Goal: Information Seeking & Learning: Learn about a topic

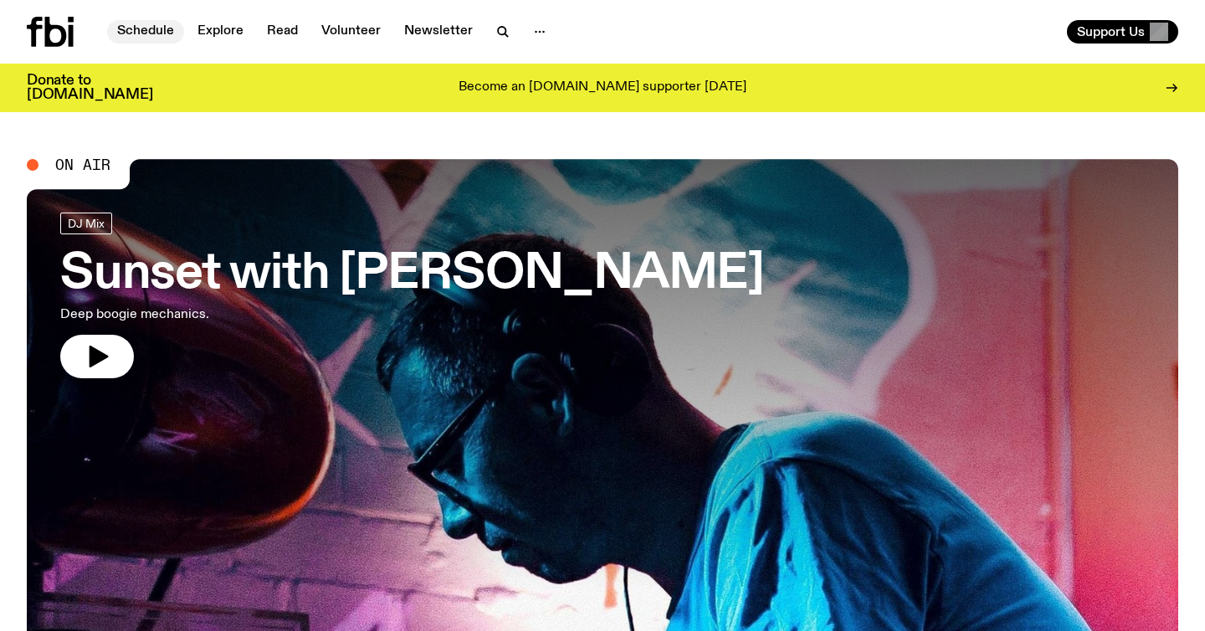
click at [149, 26] on link "Schedule" at bounding box center [145, 31] width 77 height 23
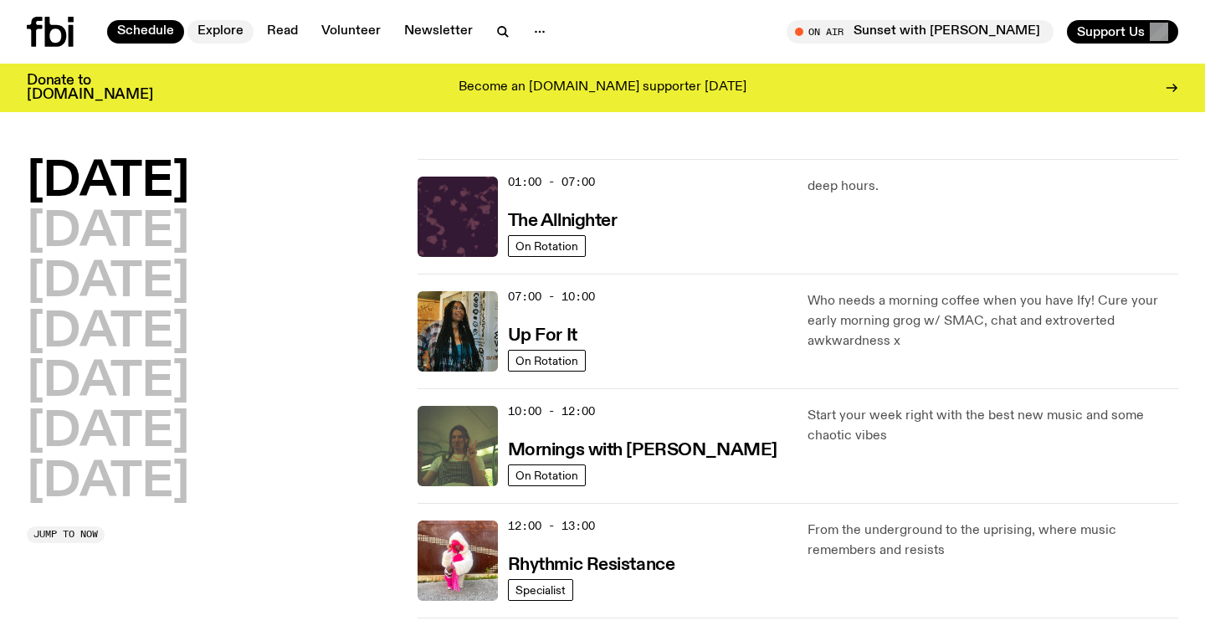
click at [226, 29] on link "Explore" at bounding box center [220, 31] width 66 height 23
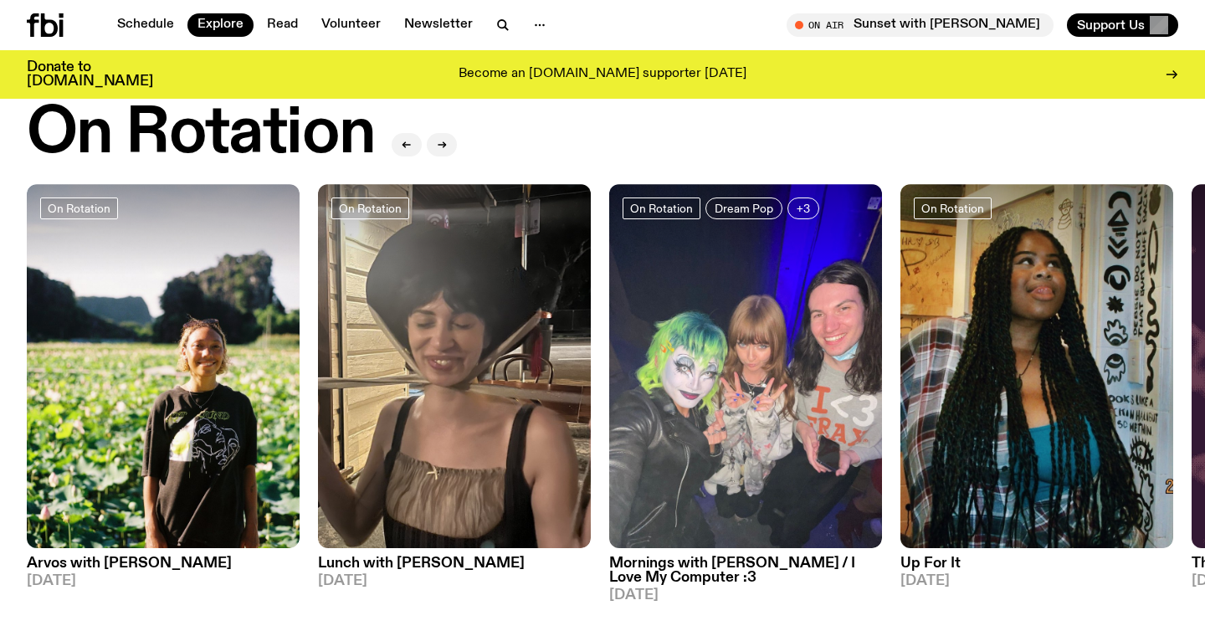
scroll to position [657, 0]
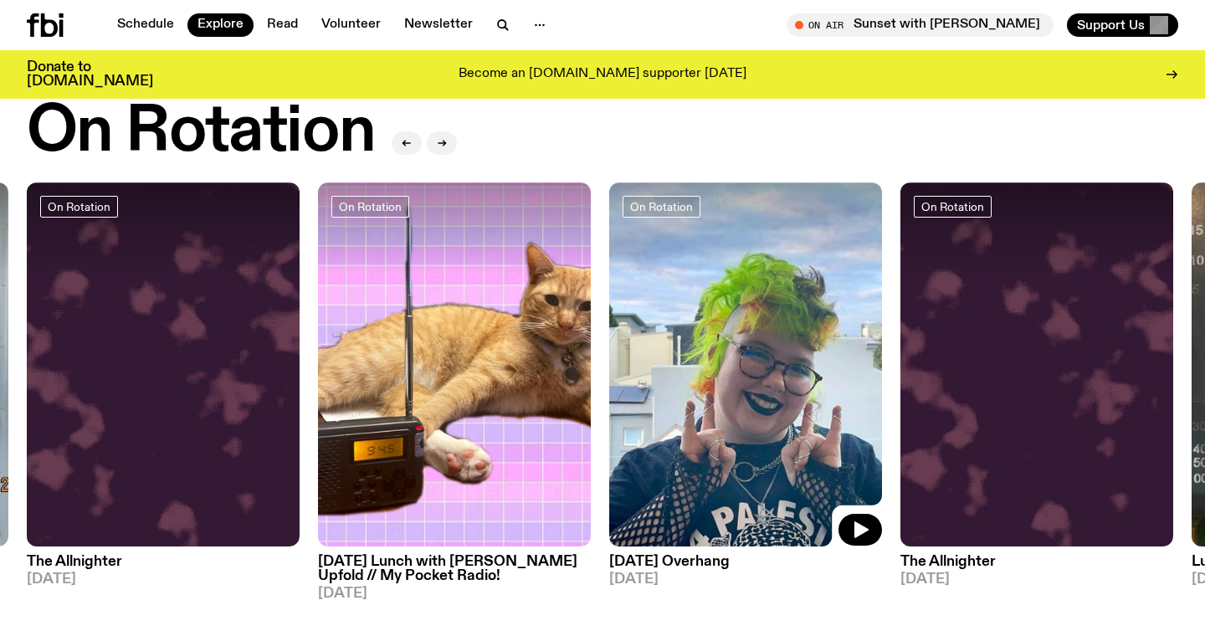
click at [809, 411] on img at bounding box center [745, 364] width 273 height 364
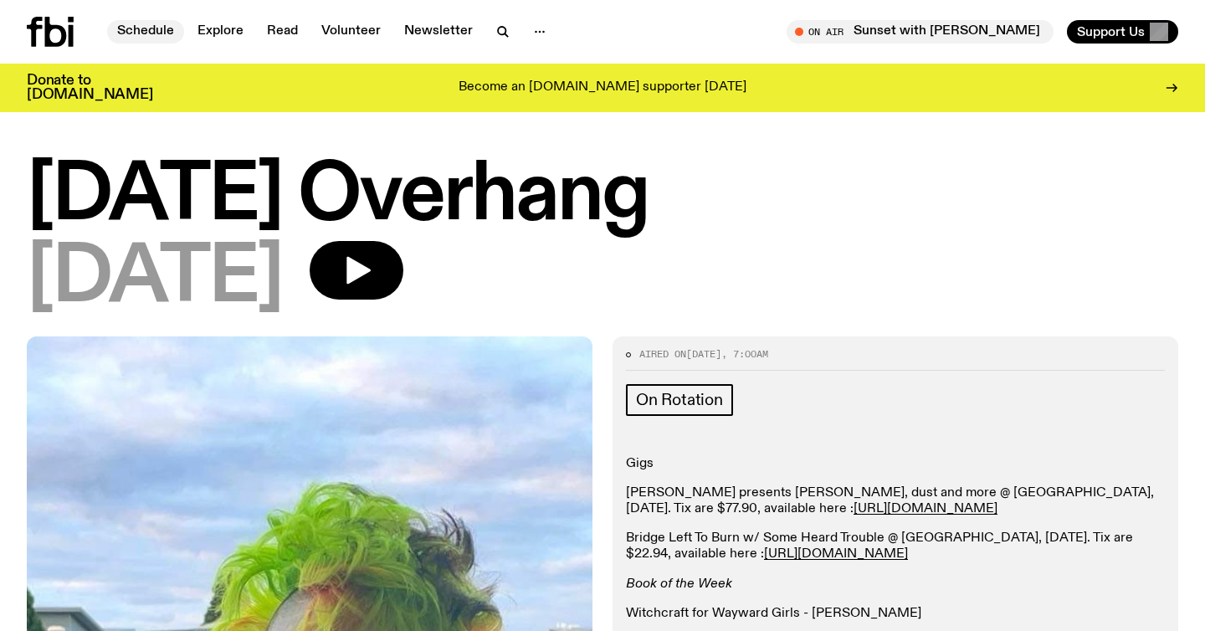
click at [150, 41] on link "Schedule" at bounding box center [145, 31] width 77 height 23
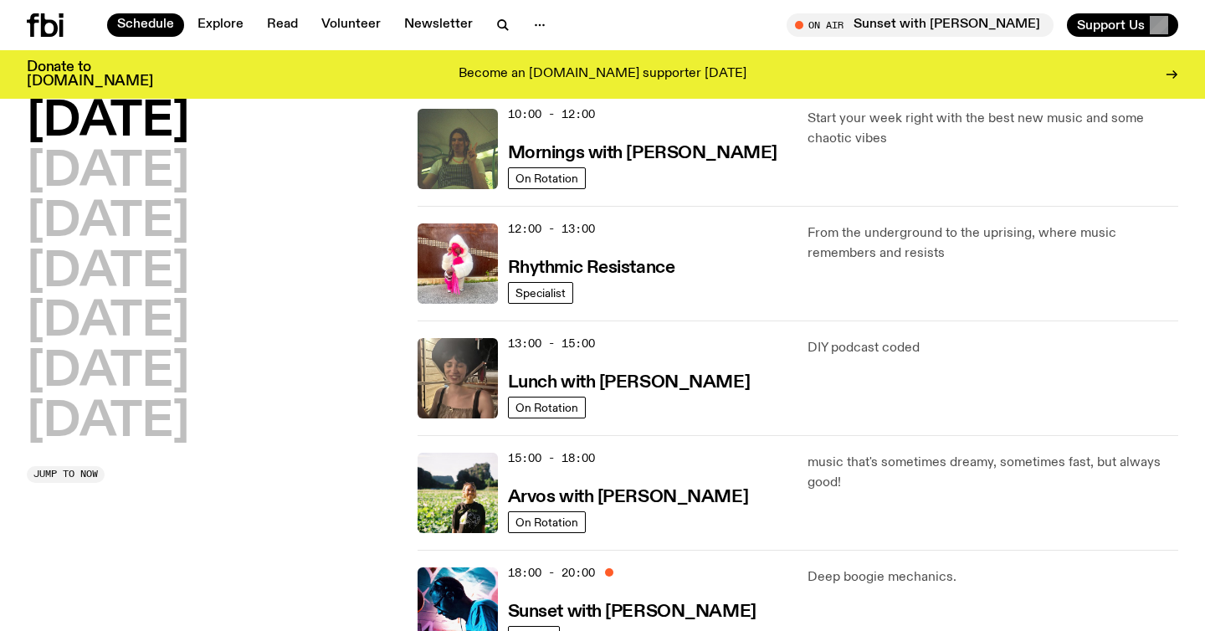
scroll to position [120, 0]
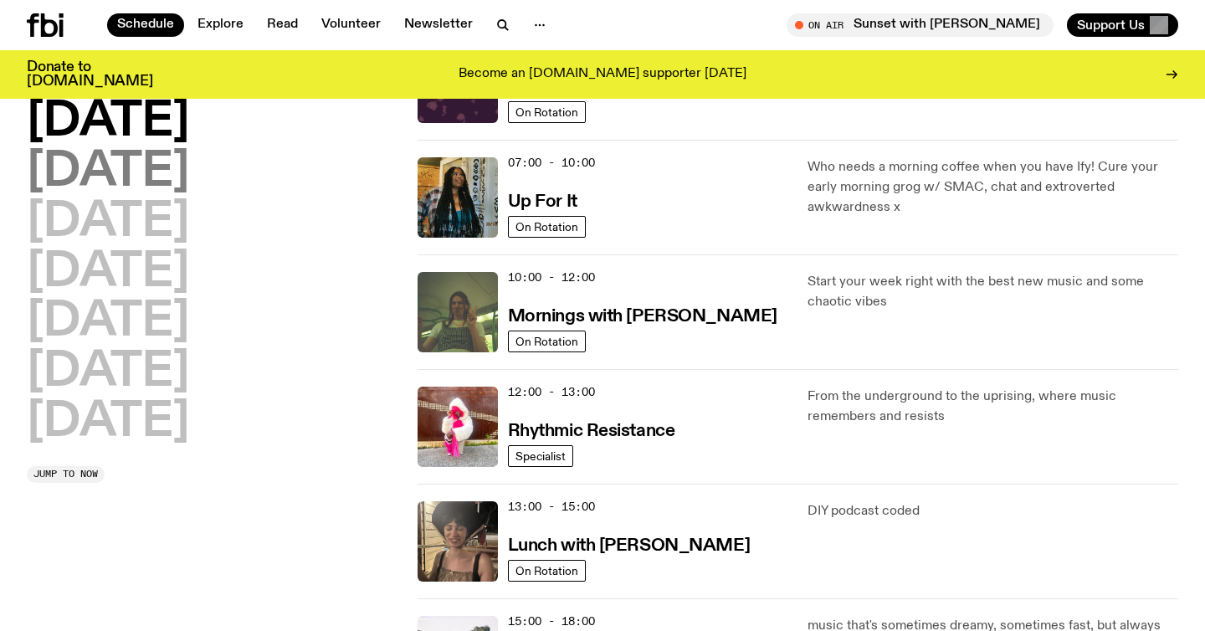
click at [151, 169] on h2 "[DATE]" at bounding box center [108, 172] width 162 height 47
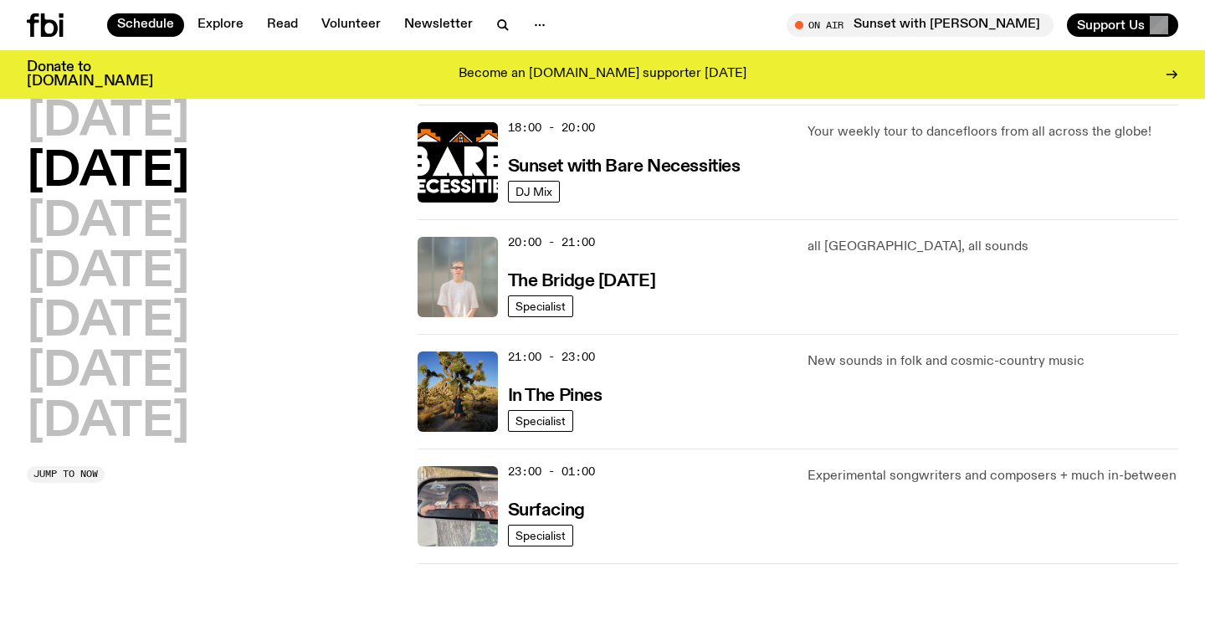
scroll to position [728, 0]
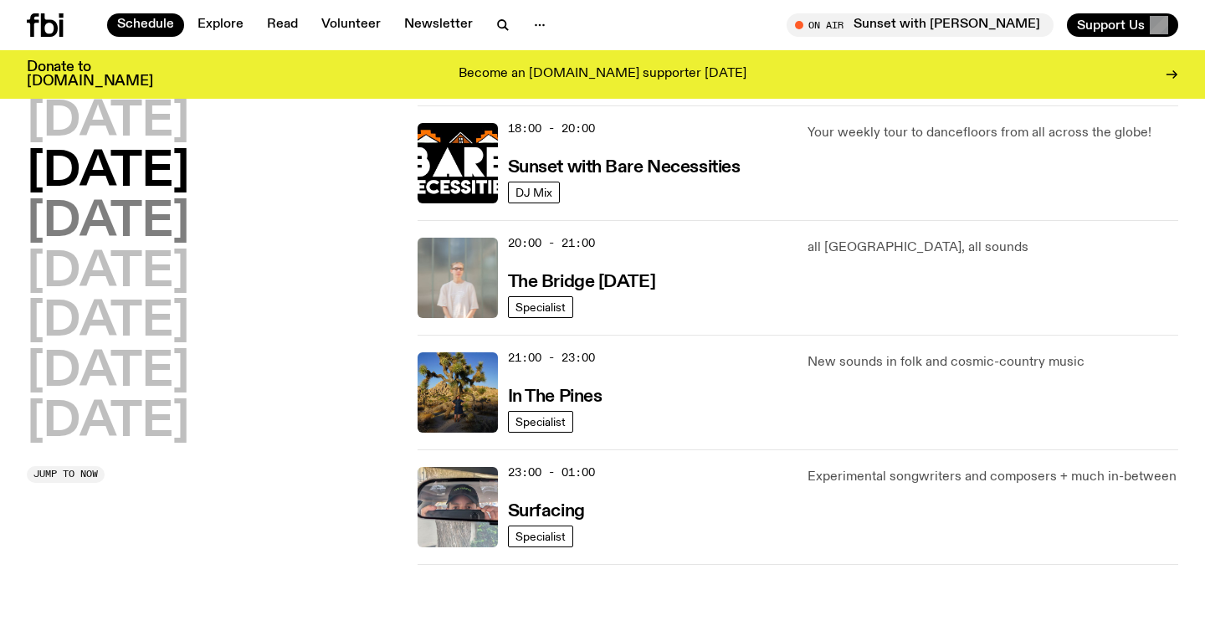
click at [128, 214] on h2 "[DATE]" at bounding box center [108, 222] width 162 height 47
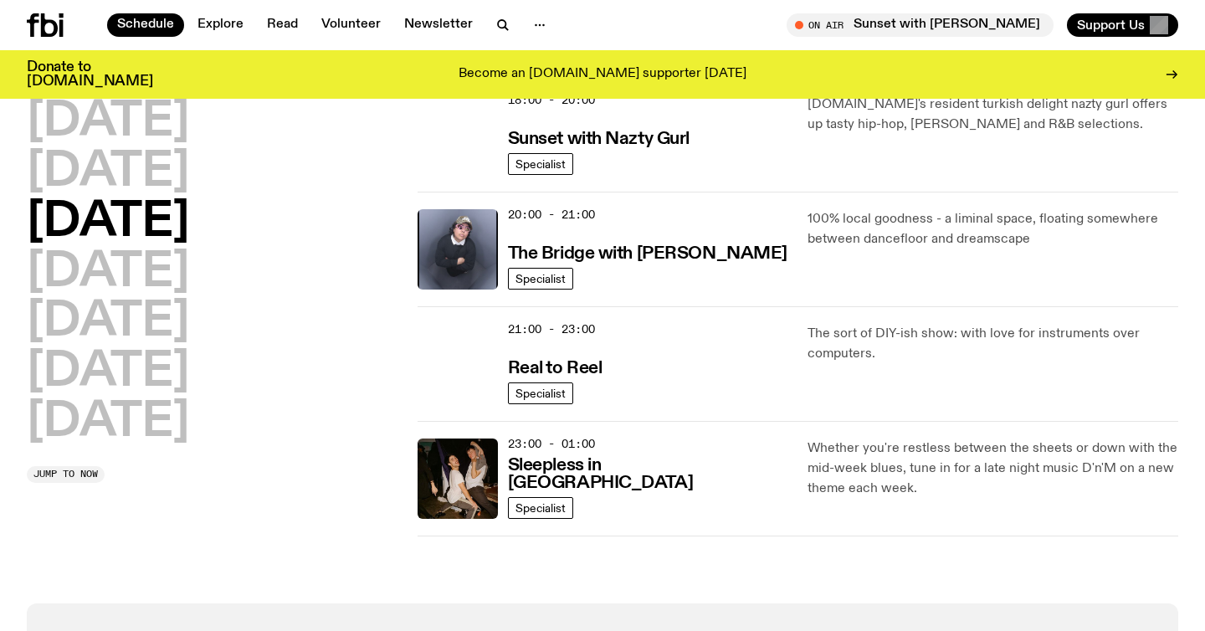
scroll to position [763, 0]
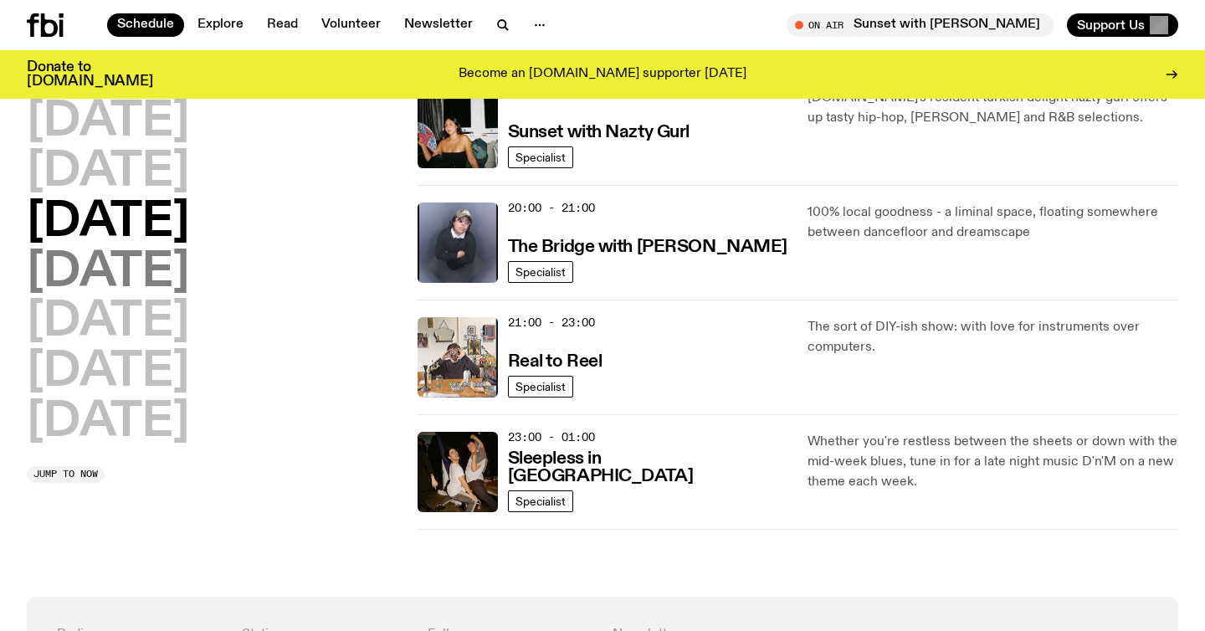
click at [86, 273] on h2 "[DATE]" at bounding box center [108, 272] width 162 height 47
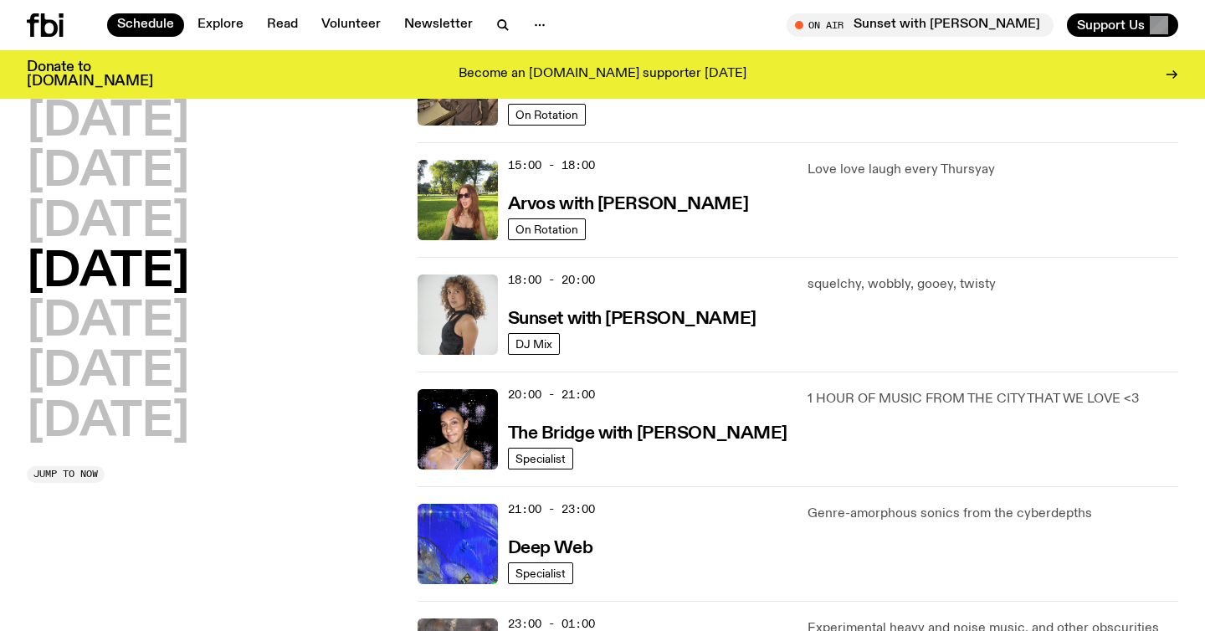
scroll to position [549, 0]
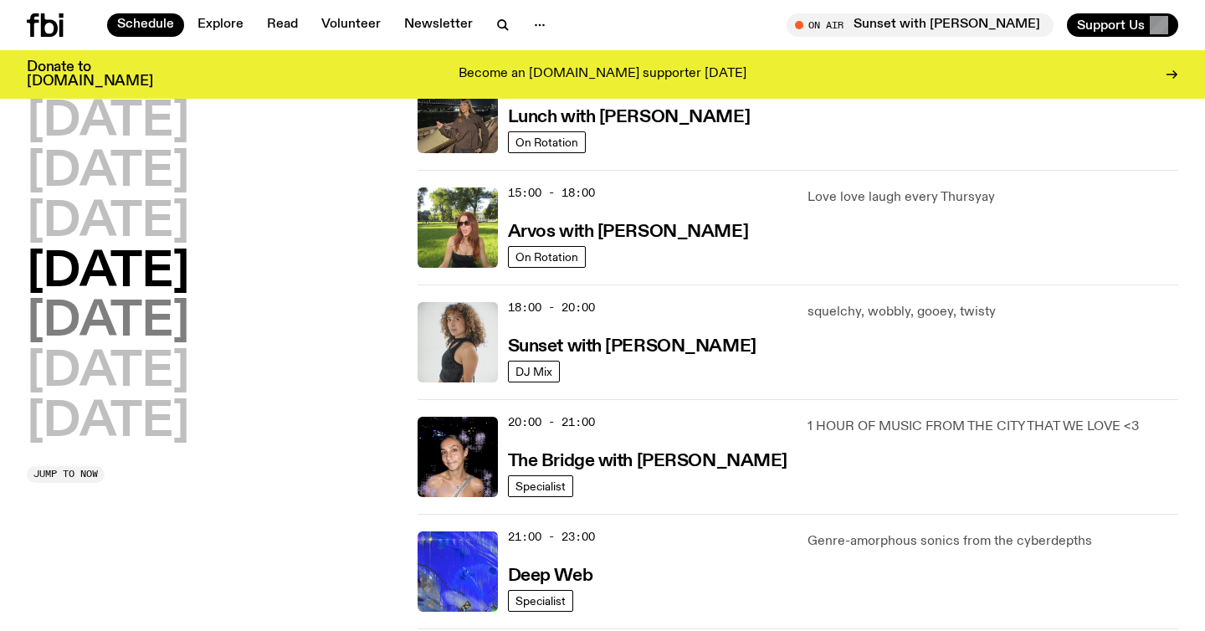
click at [73, 324] on h2 "[DATE]" at bounding box center [108, 322] width 162 height 47
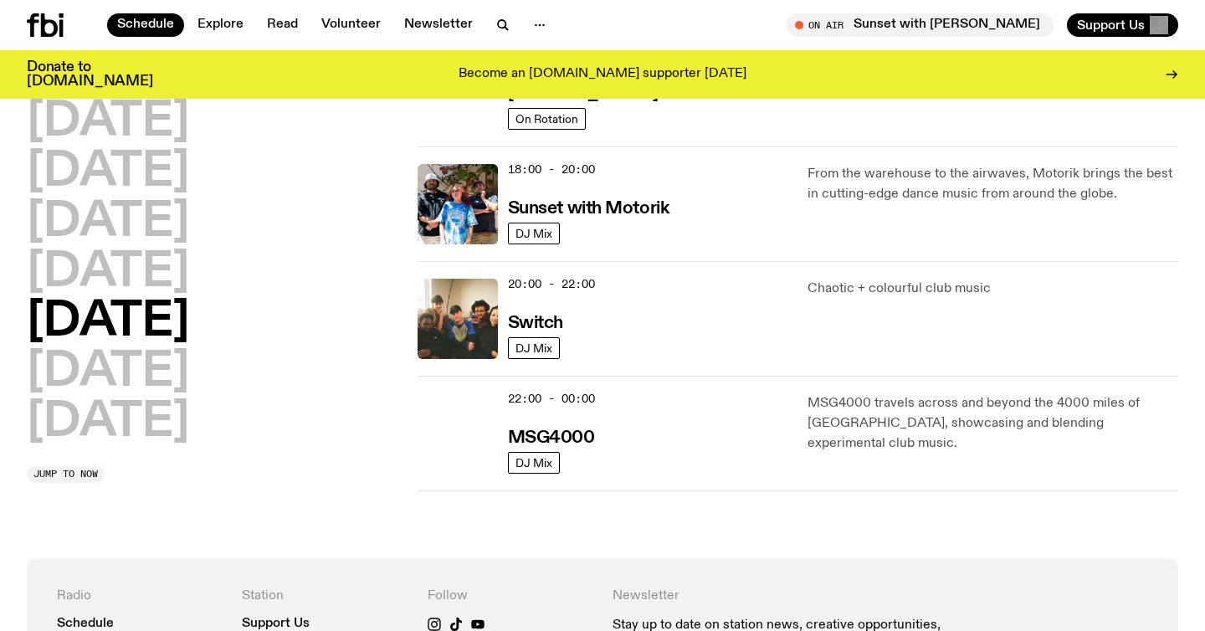
scroll to position [777, 0]
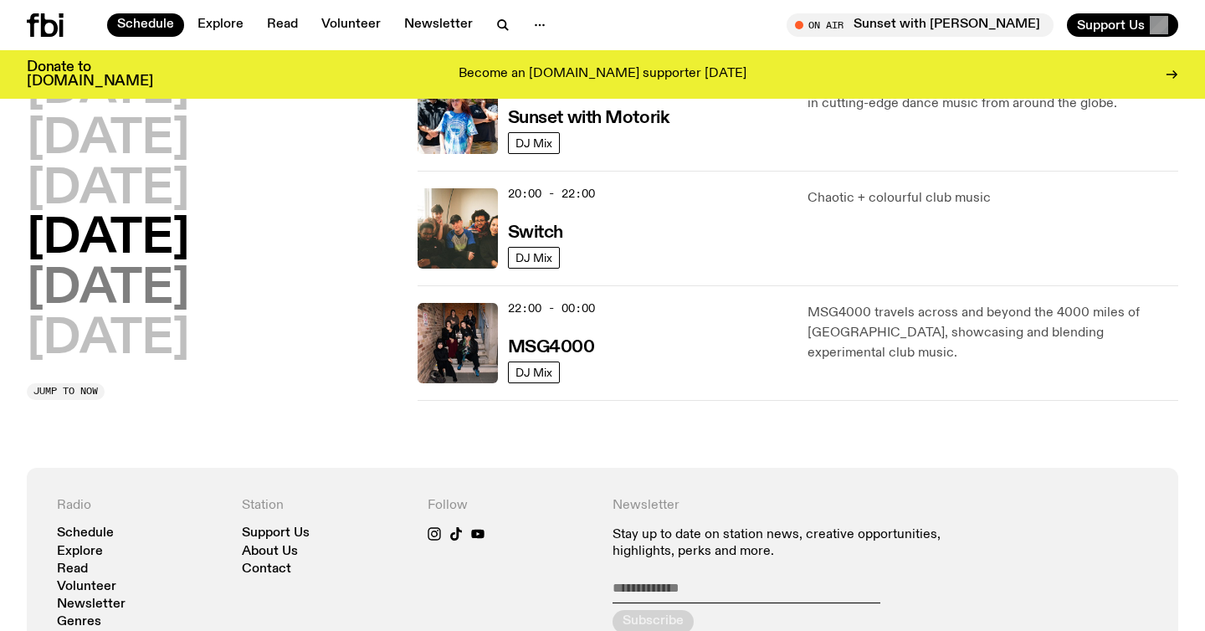
click at [132, 294] on h2 "[DATE]" at bounding box center [108, 289] width 162 height 47
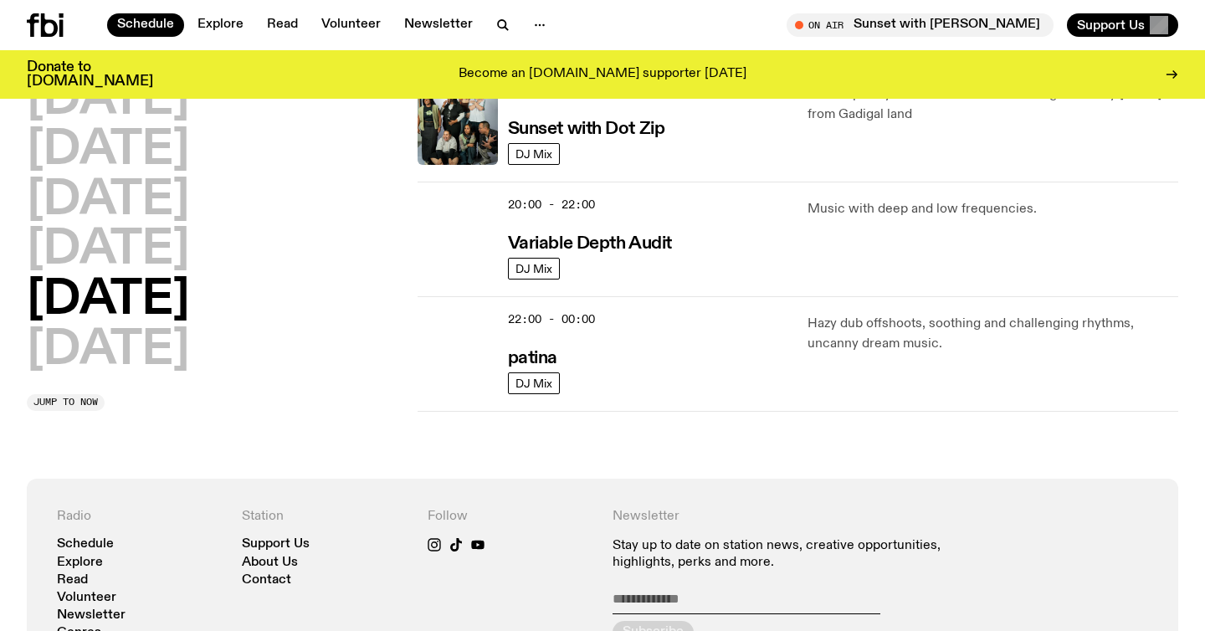
scroll to position [1113, 0]
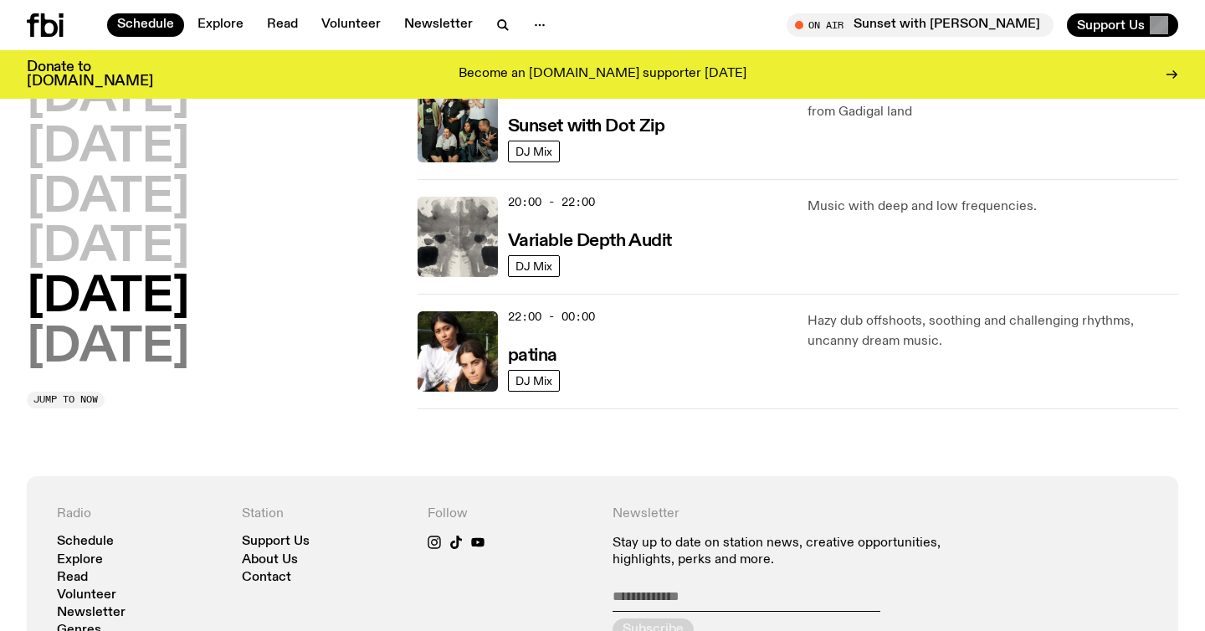
click at [90, 353] on h2 "[DATE]" at bounding box center [108, 348] width 162 height 47
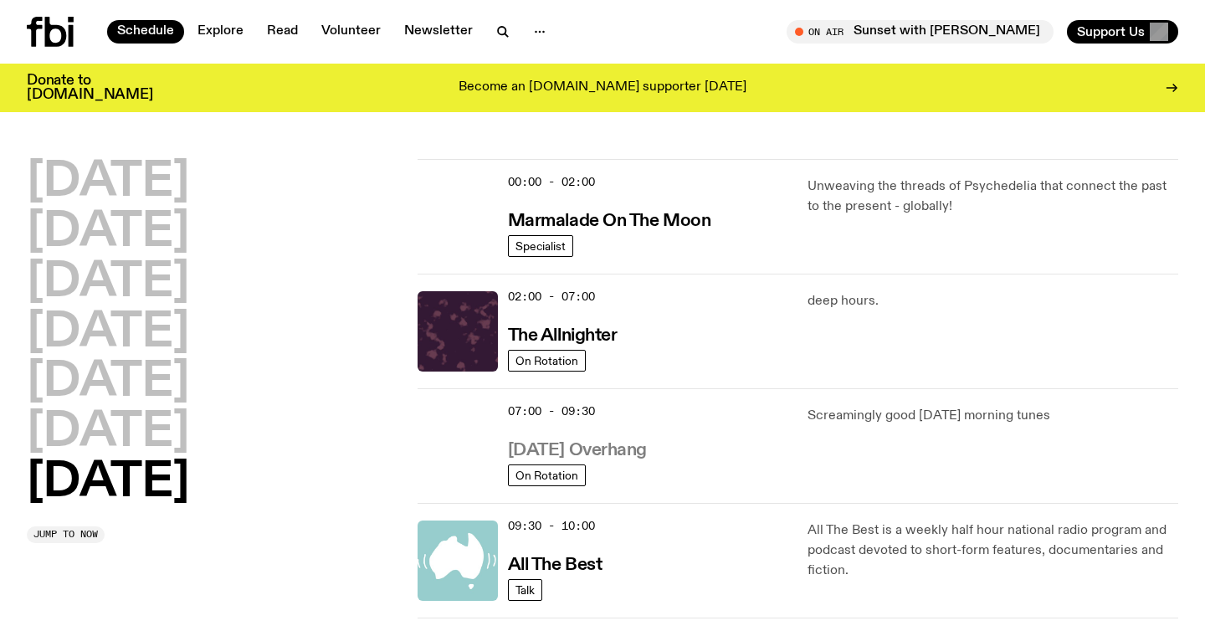
scroll to position [2, 0]
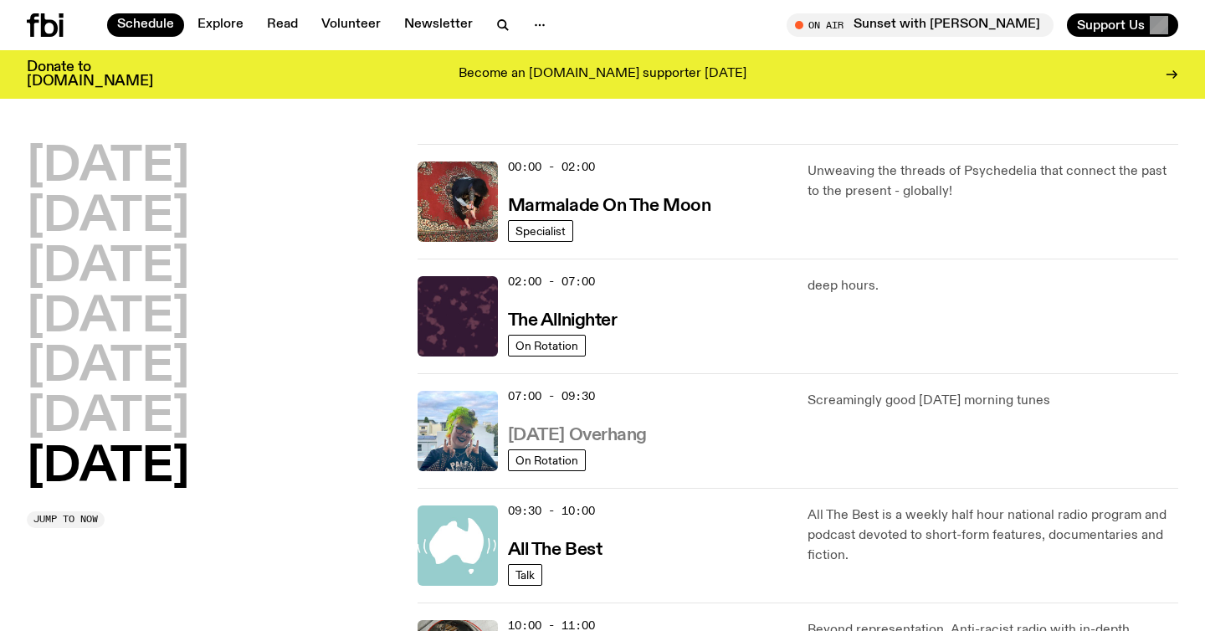
click at [615, 434] on h3 "[DATE] Overhang" at bounding box center [577, 436] width 139 height 18
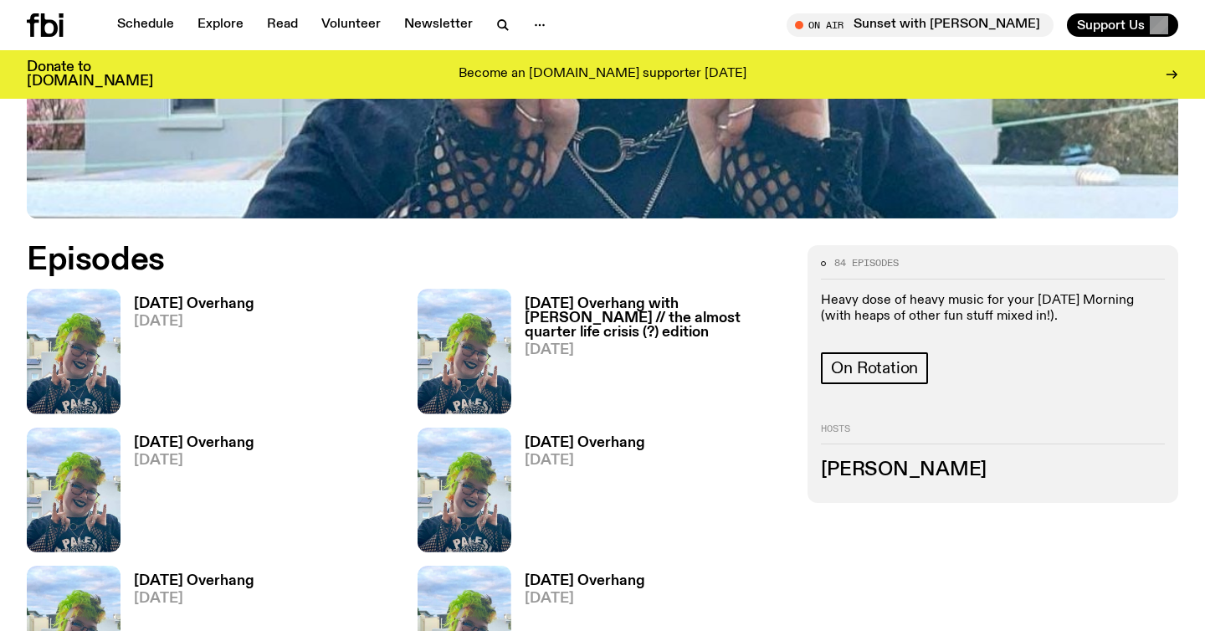
scroll to position [668, 0]
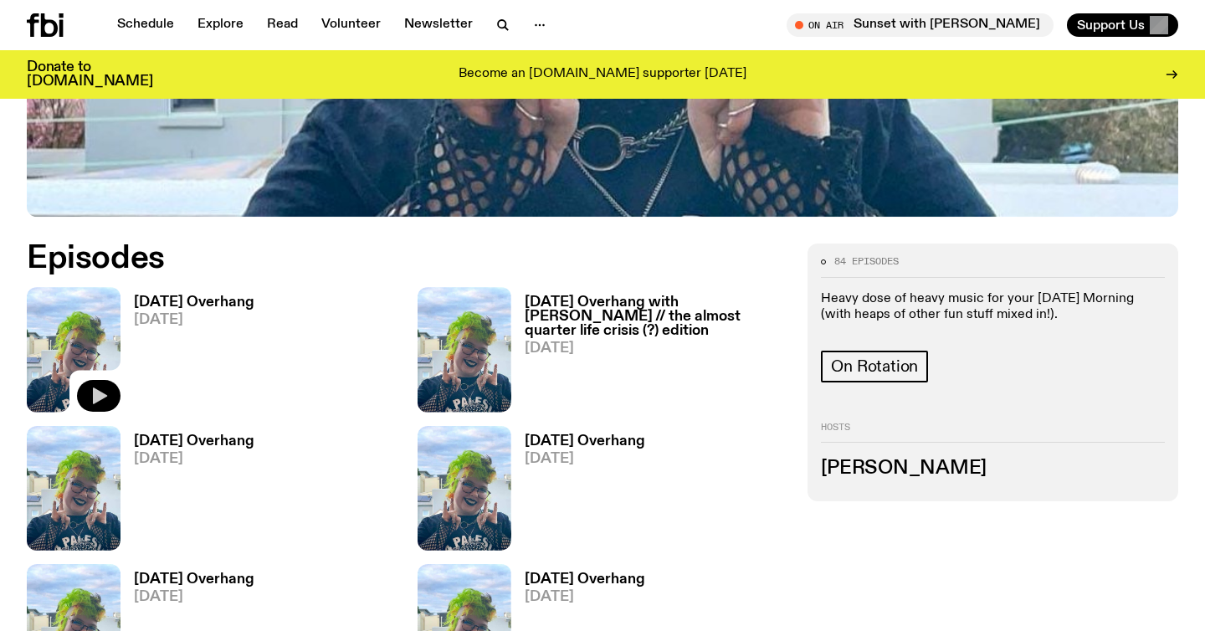
click at [95, 390] on icon "button" at bounding box center [100, 395] width 14 height 17
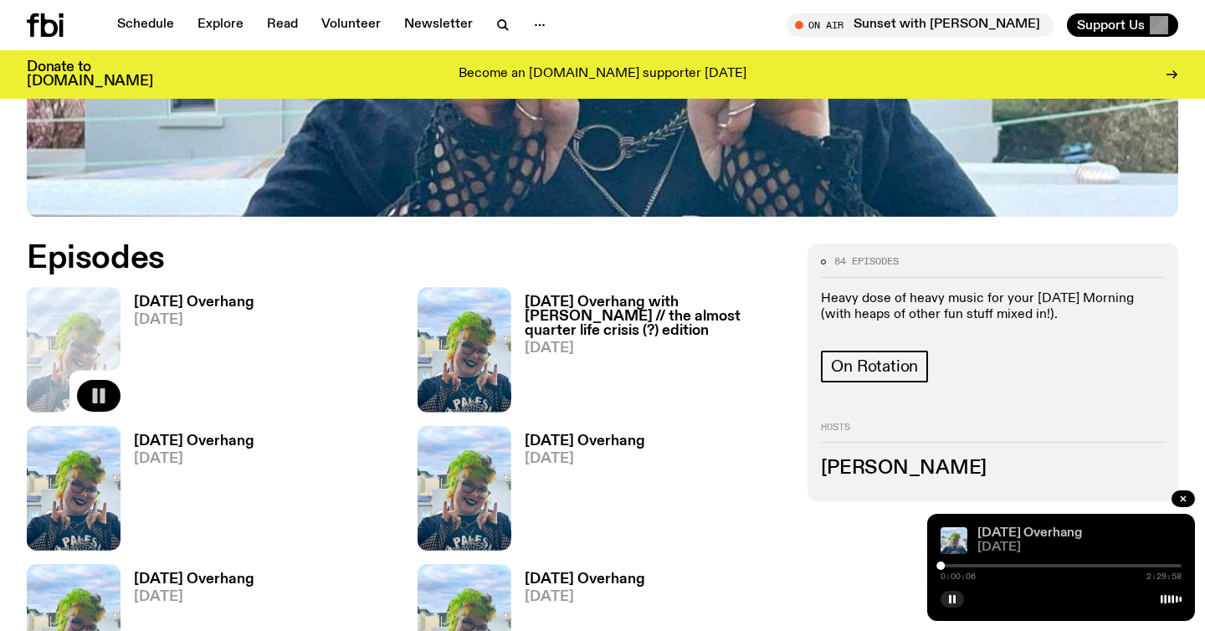
click at [1053, 530] on link "[DATE] Overhang" at bounding box center [1029, 532] width 105 height 13
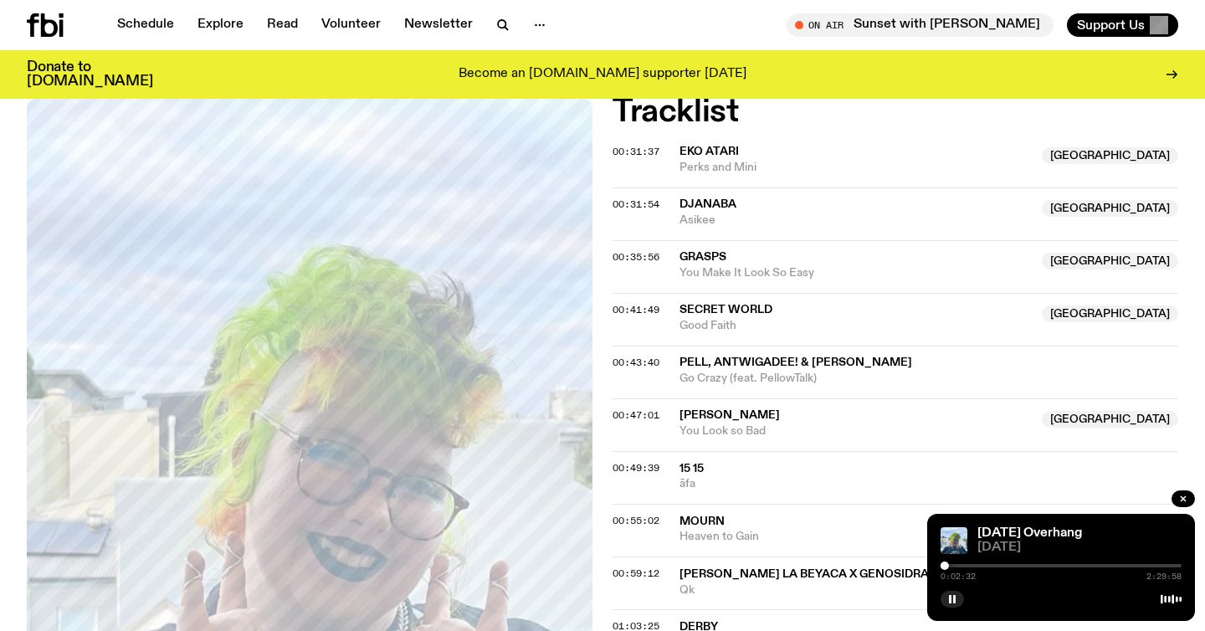
scroll to position [620, 0]
